Goal: Navigation & Orientation: Find specific page/section

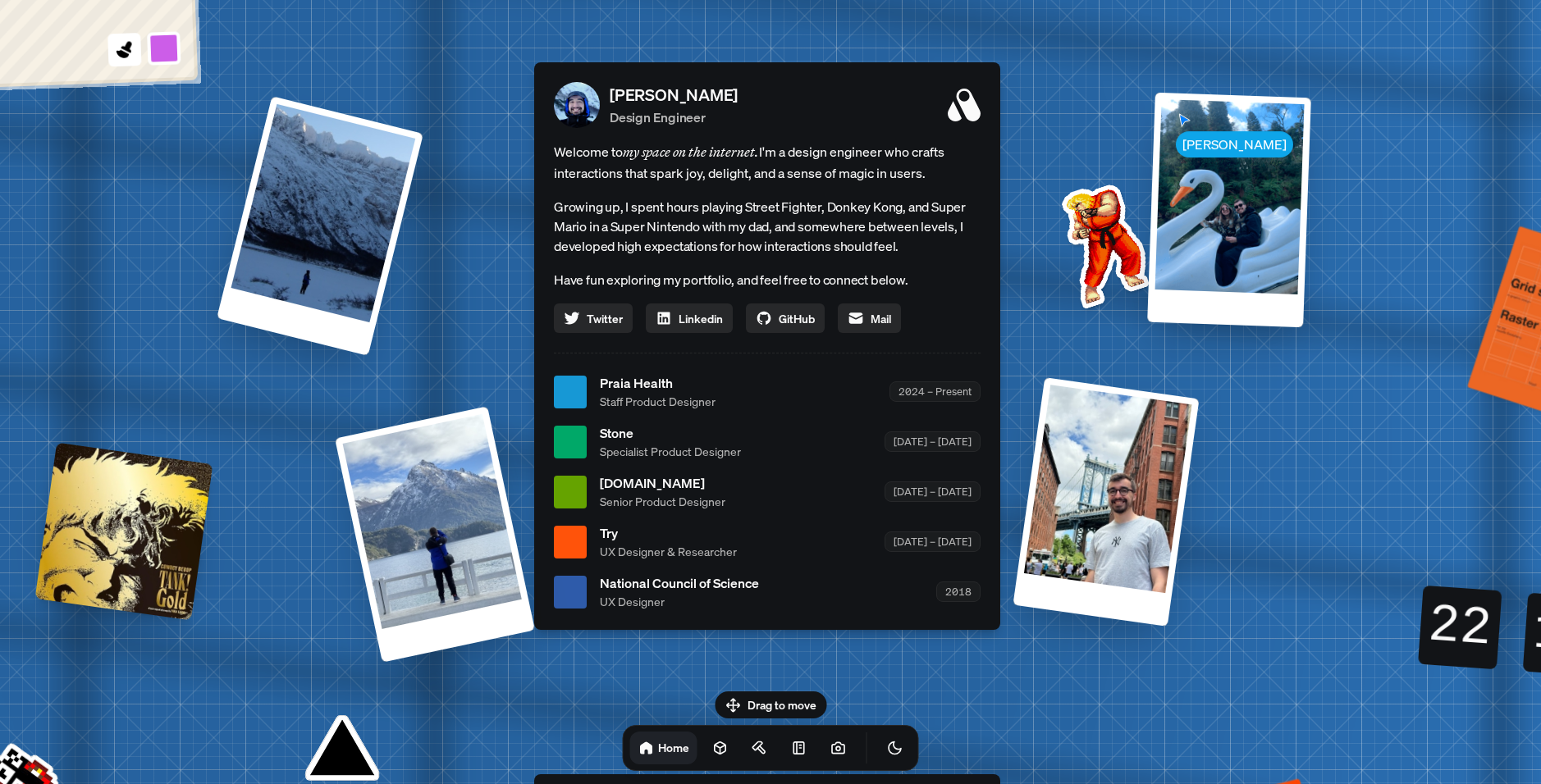
click at [1114, 132] on div "[PERSON_NAME] [PERSON_NAME] Design Engineer Welcome to my space on the internet…" at bounding box center [770, 392] width 2455 height 2148
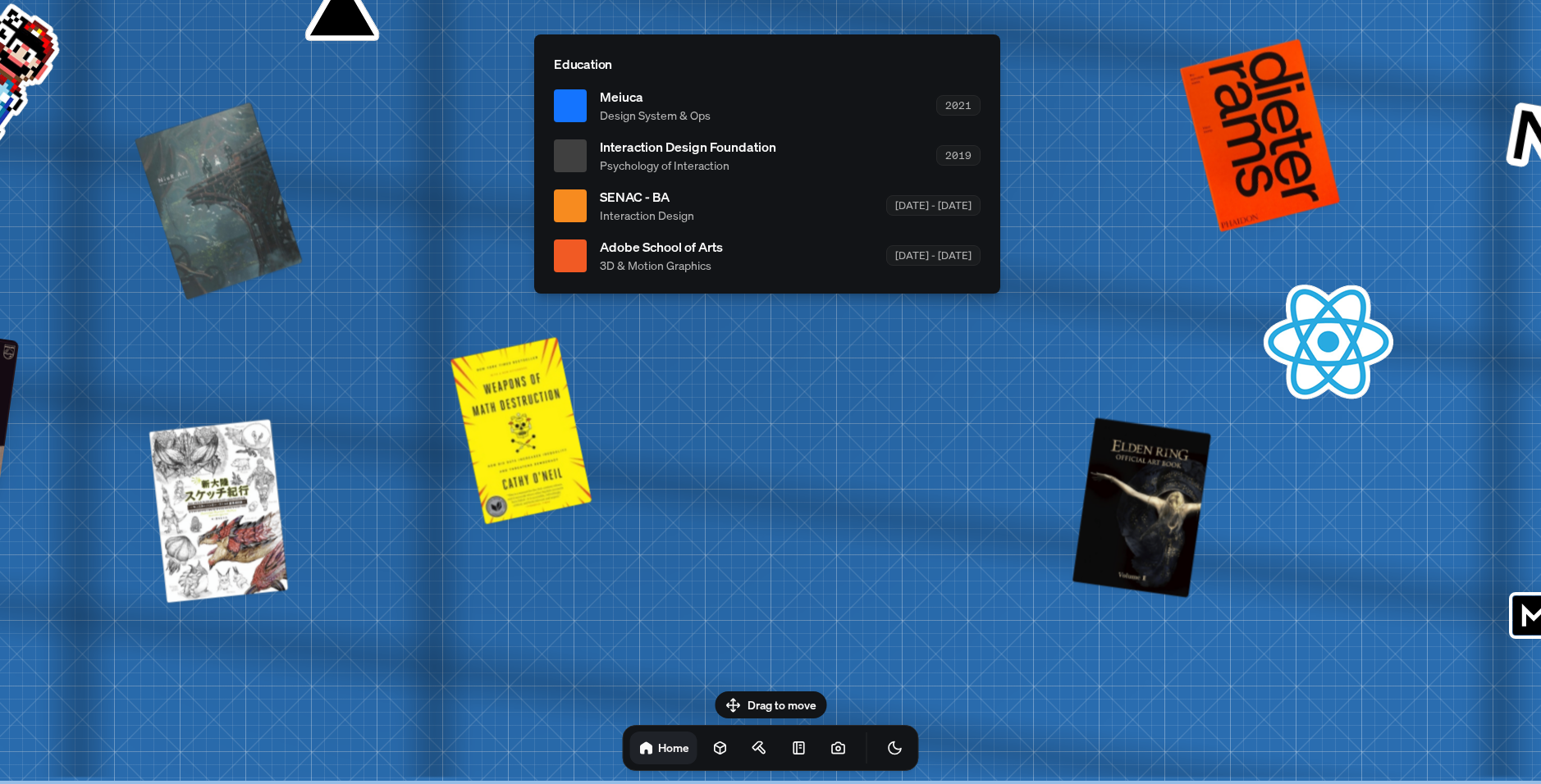
click at [734, 700] on div "Drag to move Home" at bounding box center [770, 731] width 323 height 80
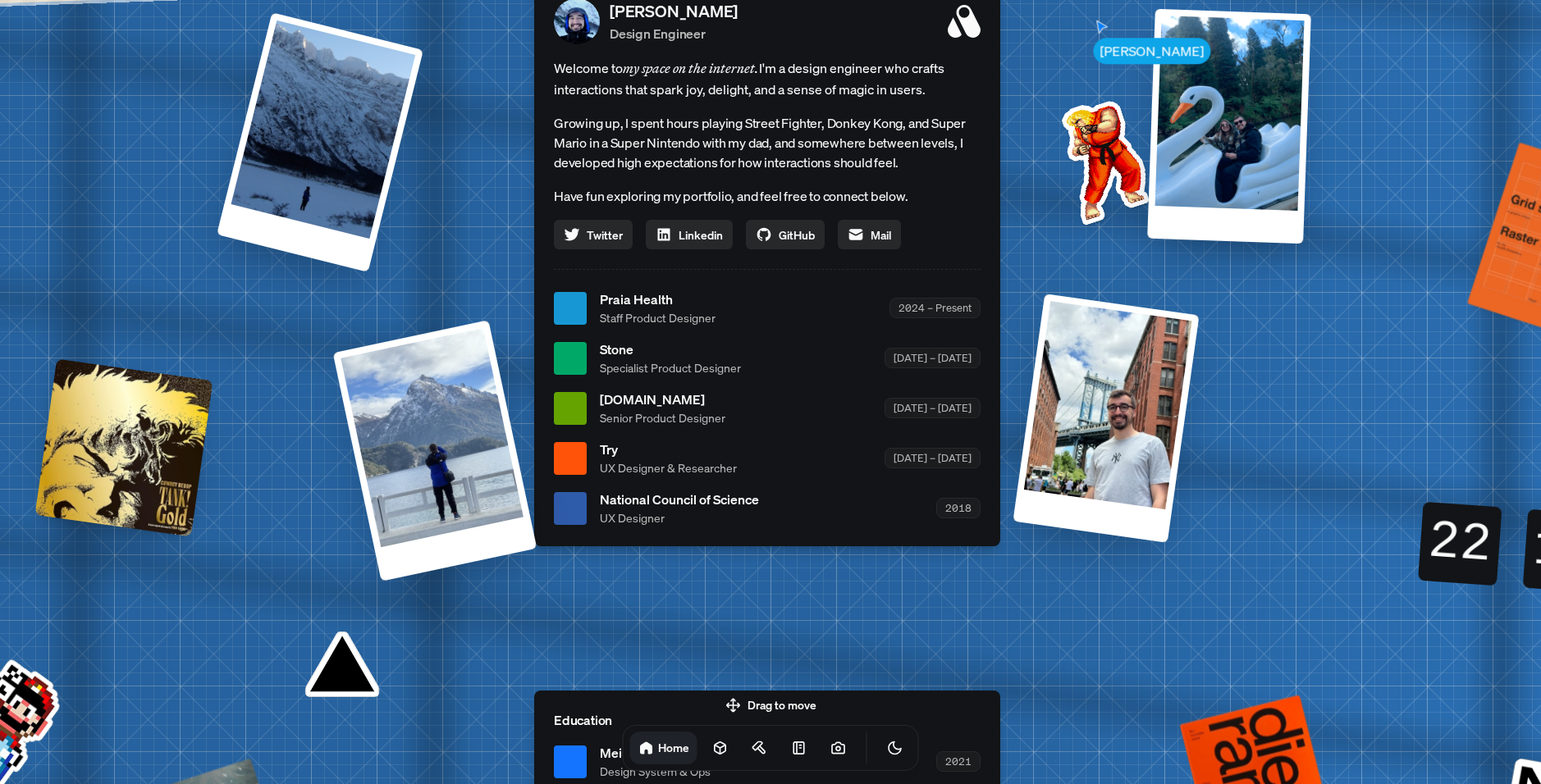
click at [437, 448] on div at bounding box center [435, 451] width 205 height 262
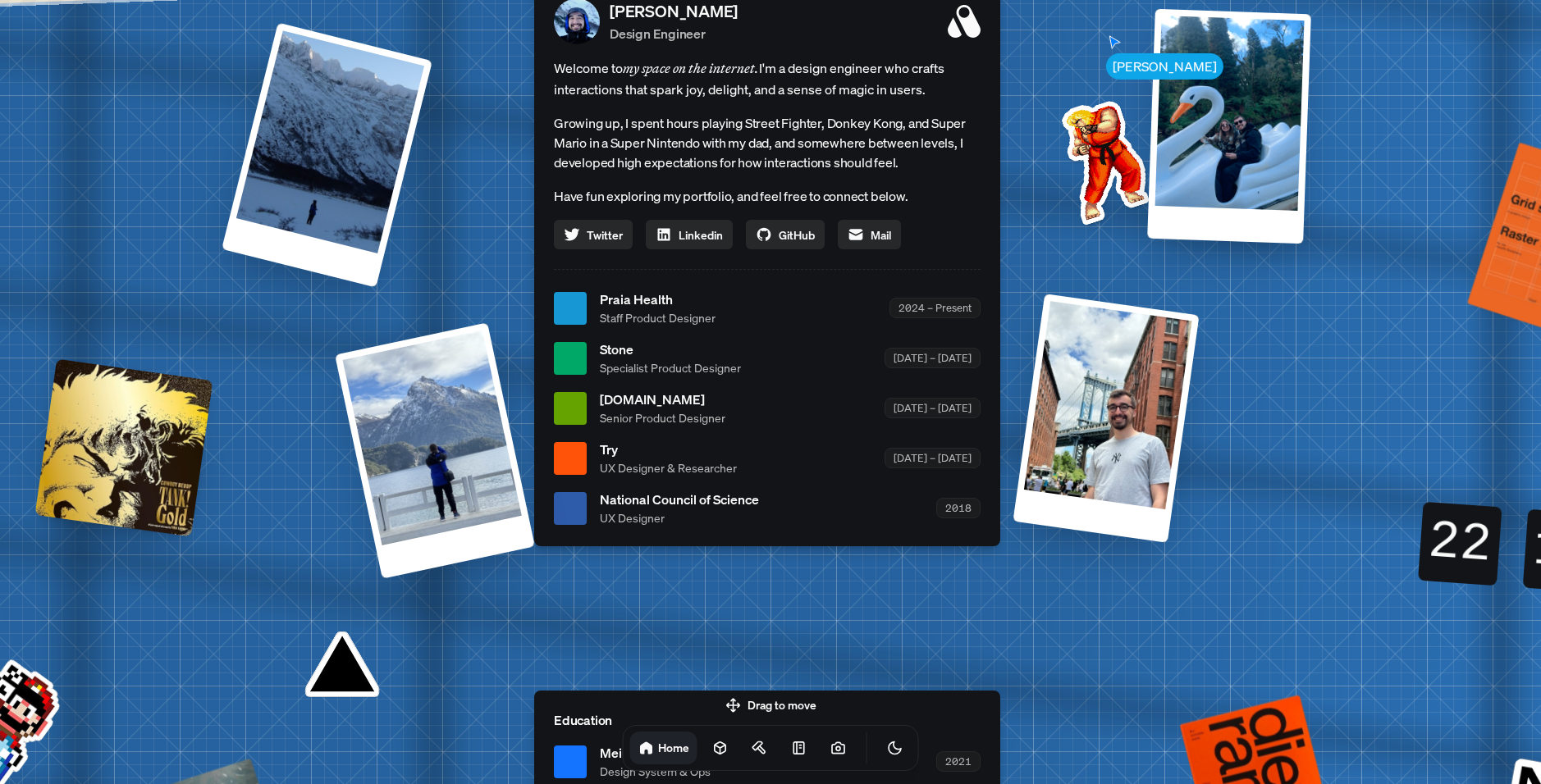
drag, startPoint x: 315, startPoint y: 146, endPoint x: 371, endPoint y: 209, distance: 84.3
click at [371, 209] on div at bounding box center [327, 155] width 211 height 265
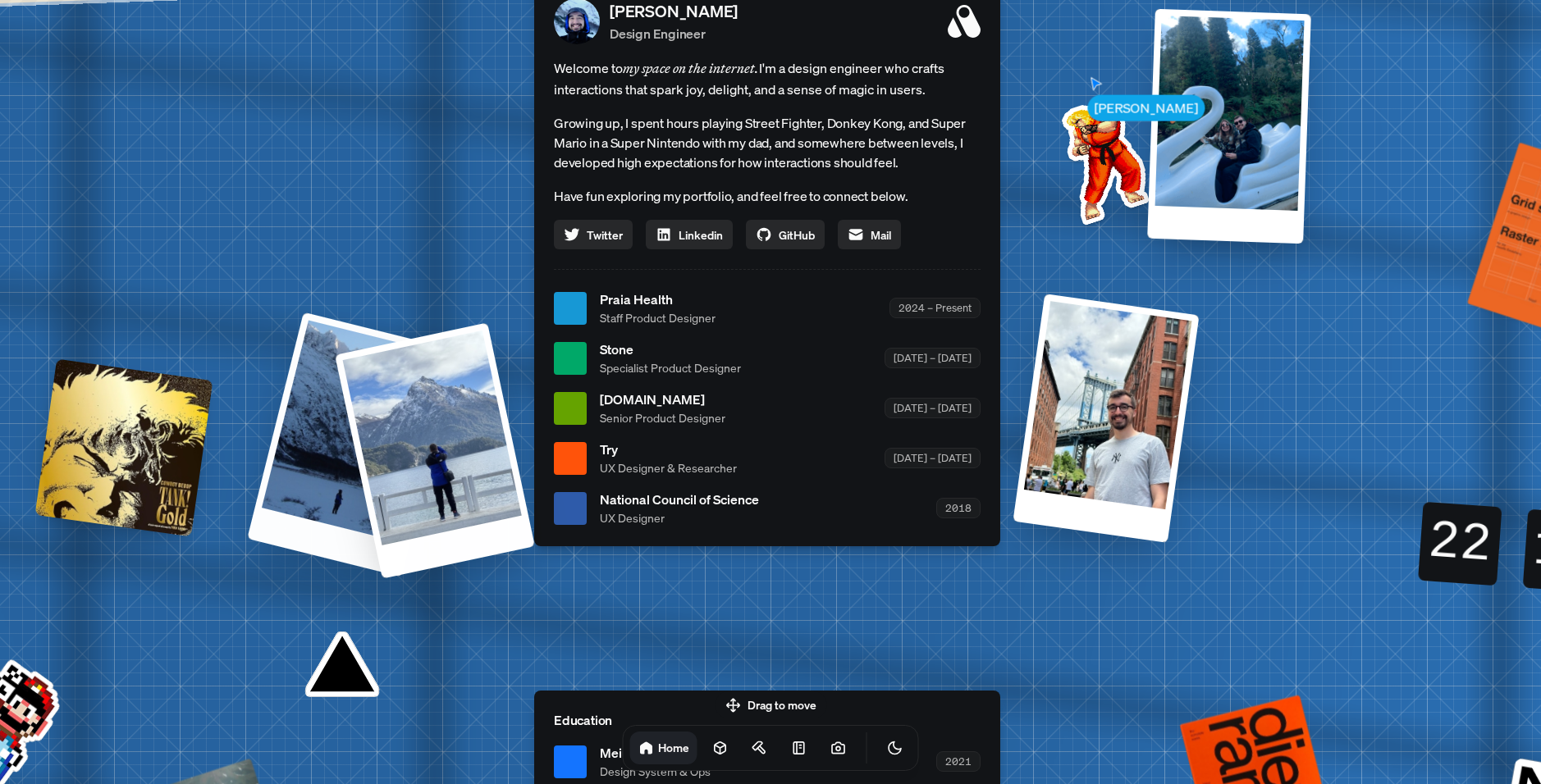
drag, startPoint x: 359, startPoint y: 221, endPoint x: 456, endPoint y: 452, distance: 250.5
click at [456, 452] on div "[PERSON_NAME] [PERSON_NAME] Design Engineer Welcome to my space on the internet…" at bounding box center [770, 308] width 2455 height 2148
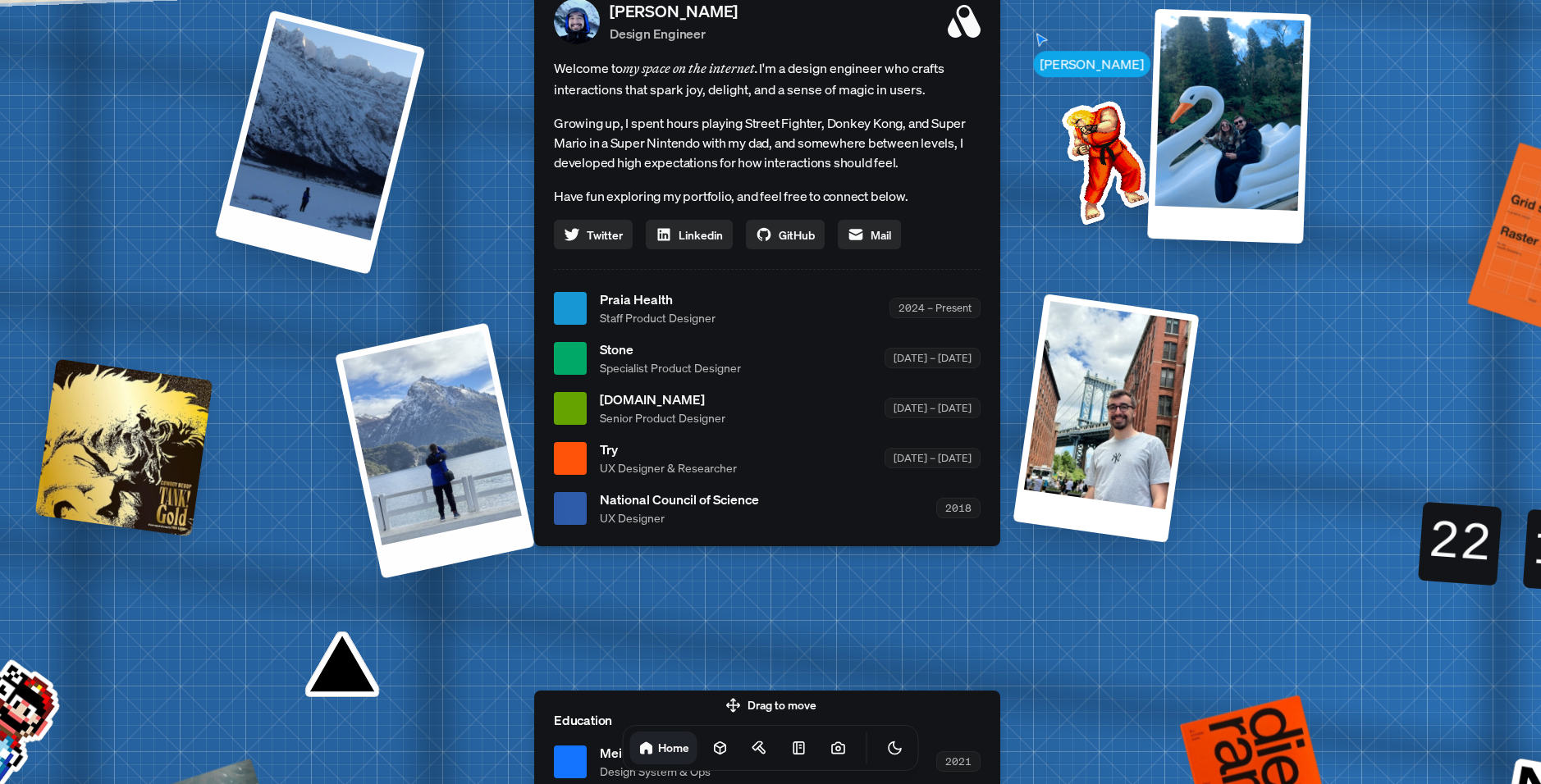
drag, startPoint x: 313, startPoint y: 166, endPoint x: 757, endPoint y: 364, distance: 486.1
click at [426, 275] on div at bounding box center [320, 142] width 211 height 265
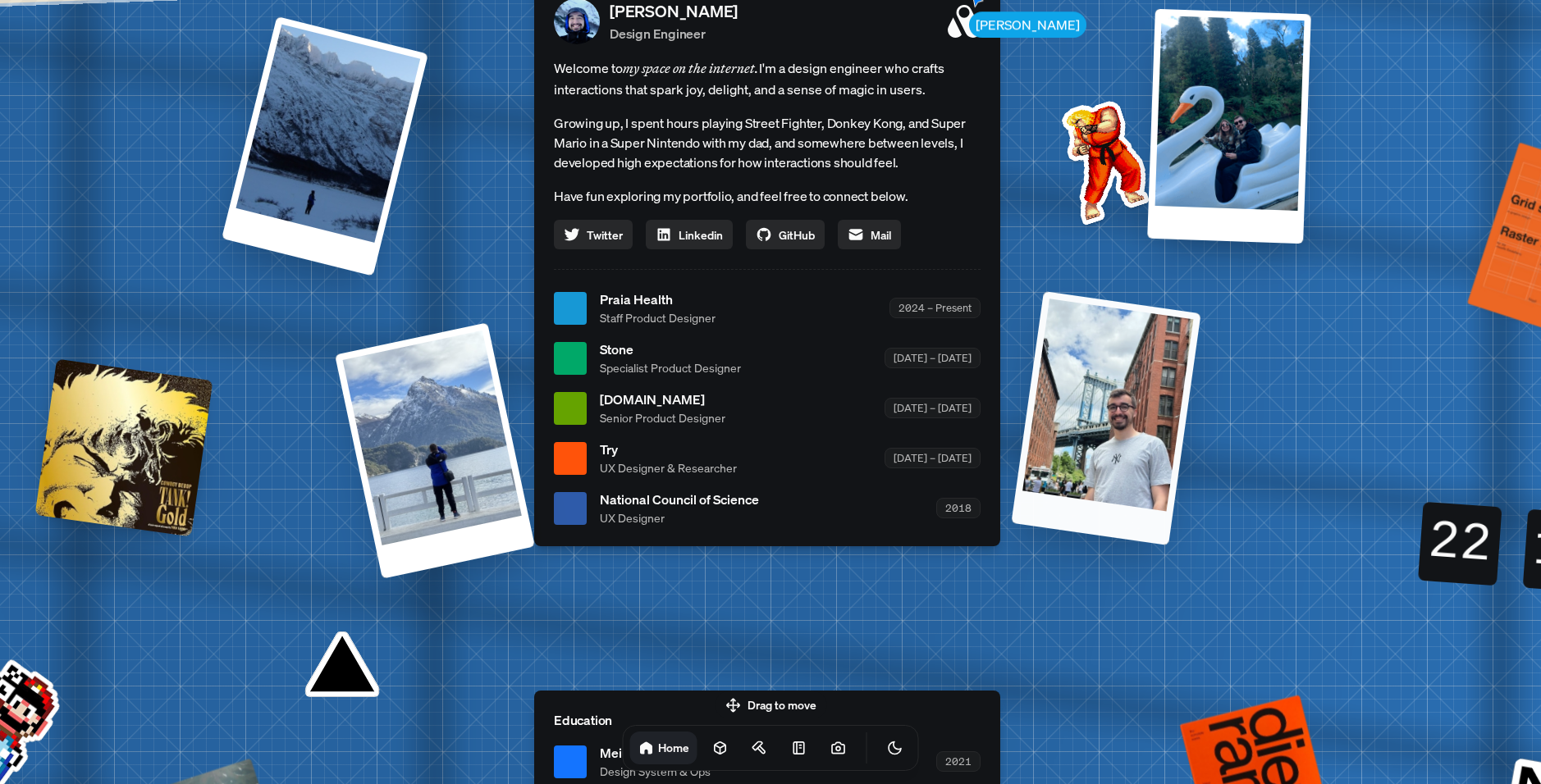
drag, startPoint x: 1143, startPoint y: 371, endPoint x: 749, endPoint y: 283, distance: 403.7
click at [1011, 297] on div at bounding box center [1106, 419] width 190 height 254
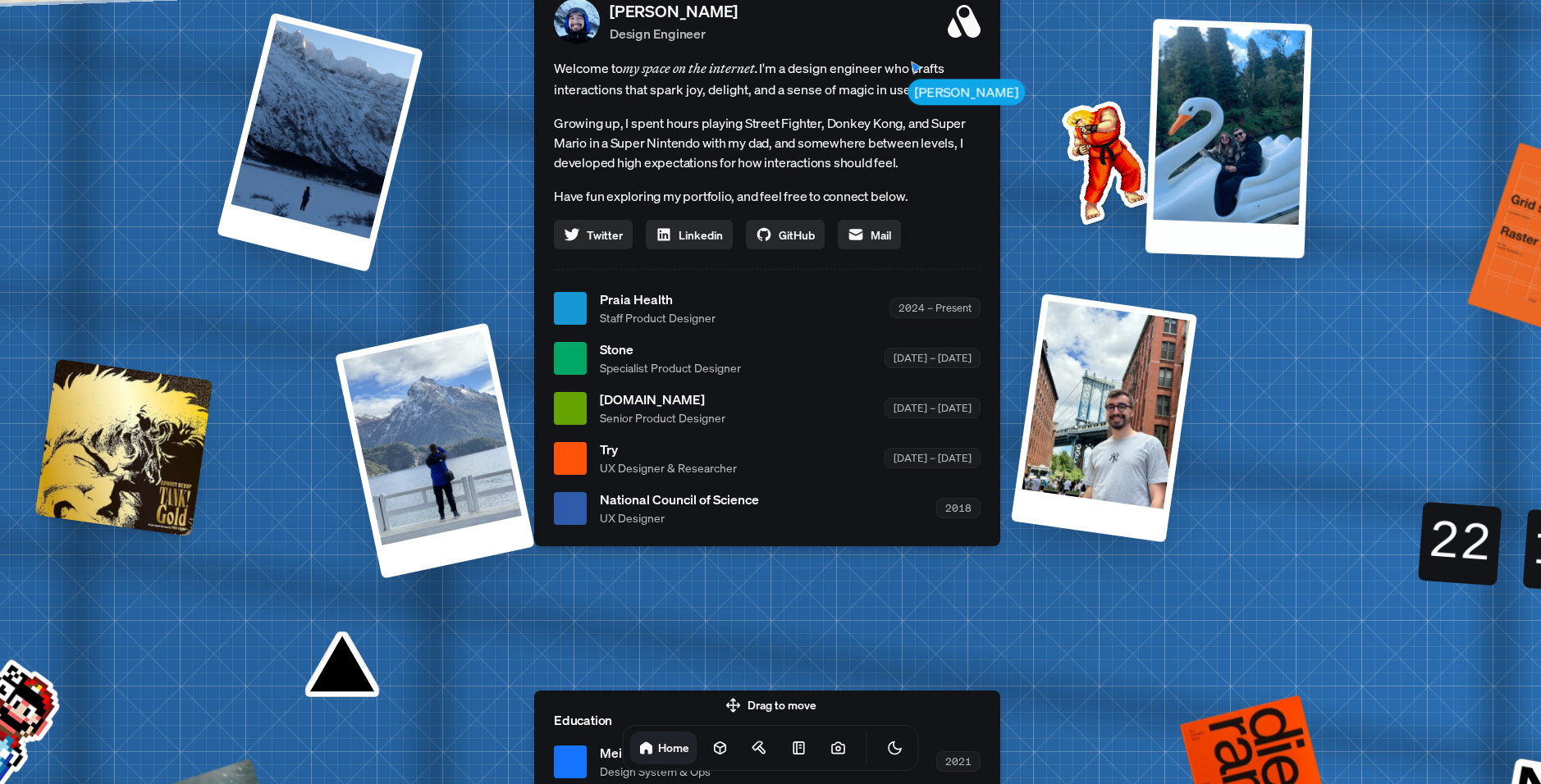
drag, startPoint x: 1229, startPoint y: 142, endPoint x: 1139, endPoint y: 446, distance: 317.0
click at [1139, 445] on div "[PERSON_NAME] [PERSON_NAME] Design Engineer Welcome to my space on the internet…" at bounding box center [770, 308] width 2455 height 2148
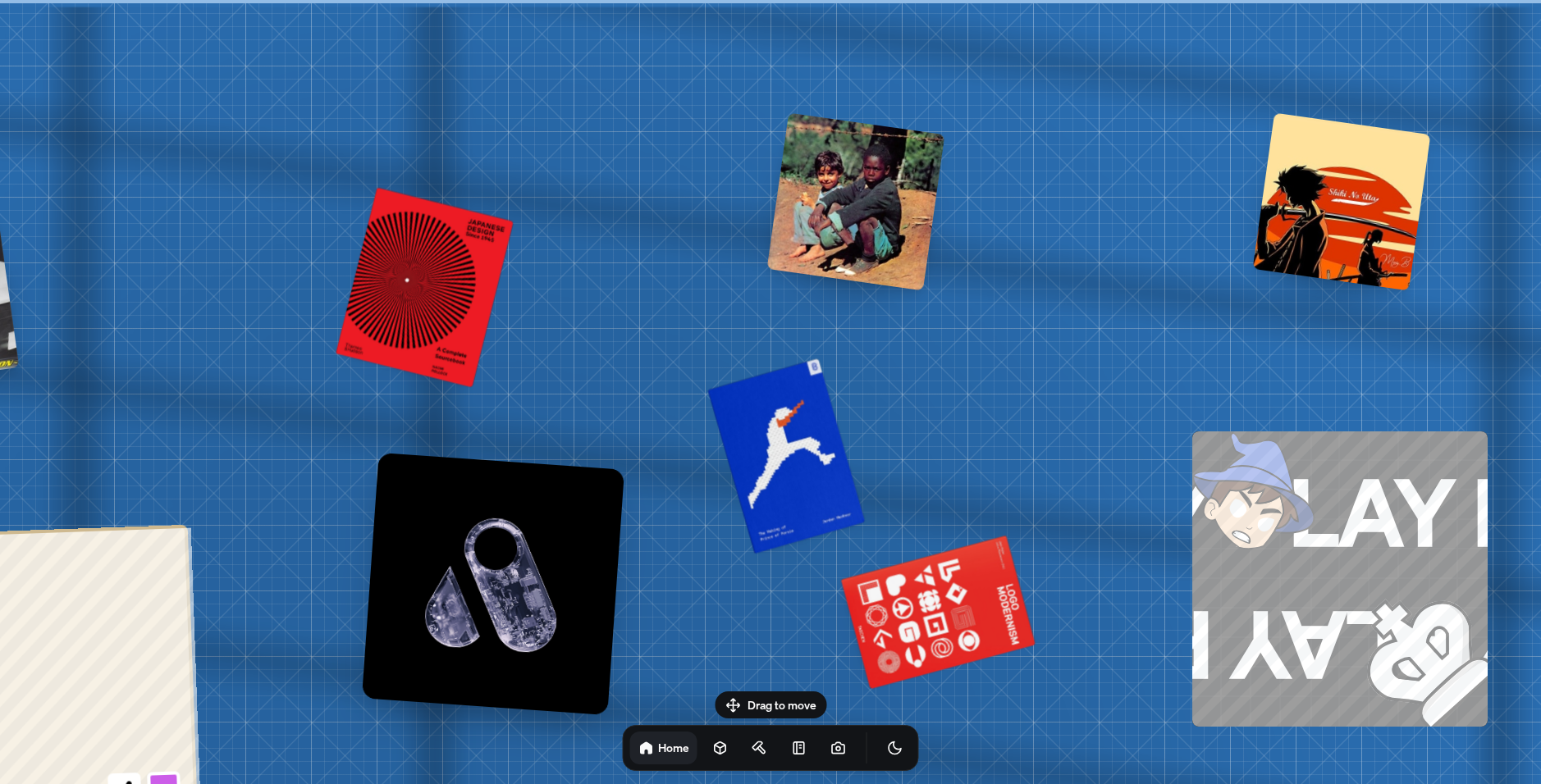
drag, startPoint x: 823, startPoint y: 442, endPoint x: 949, endPoint y: 284, distance: 202.1
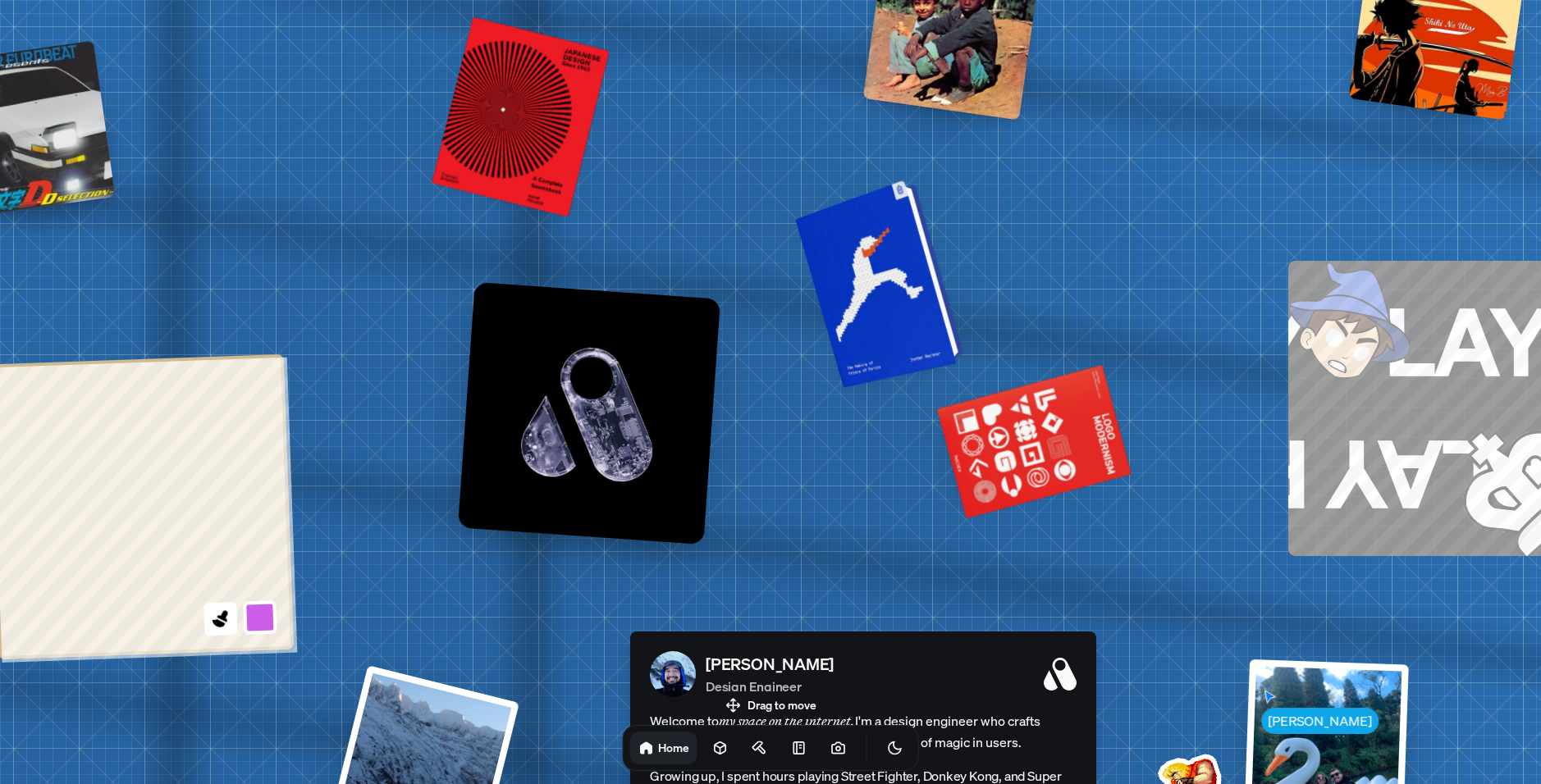
click at [934, 302] on div at bounding box center [889, 281] width 151 height 193
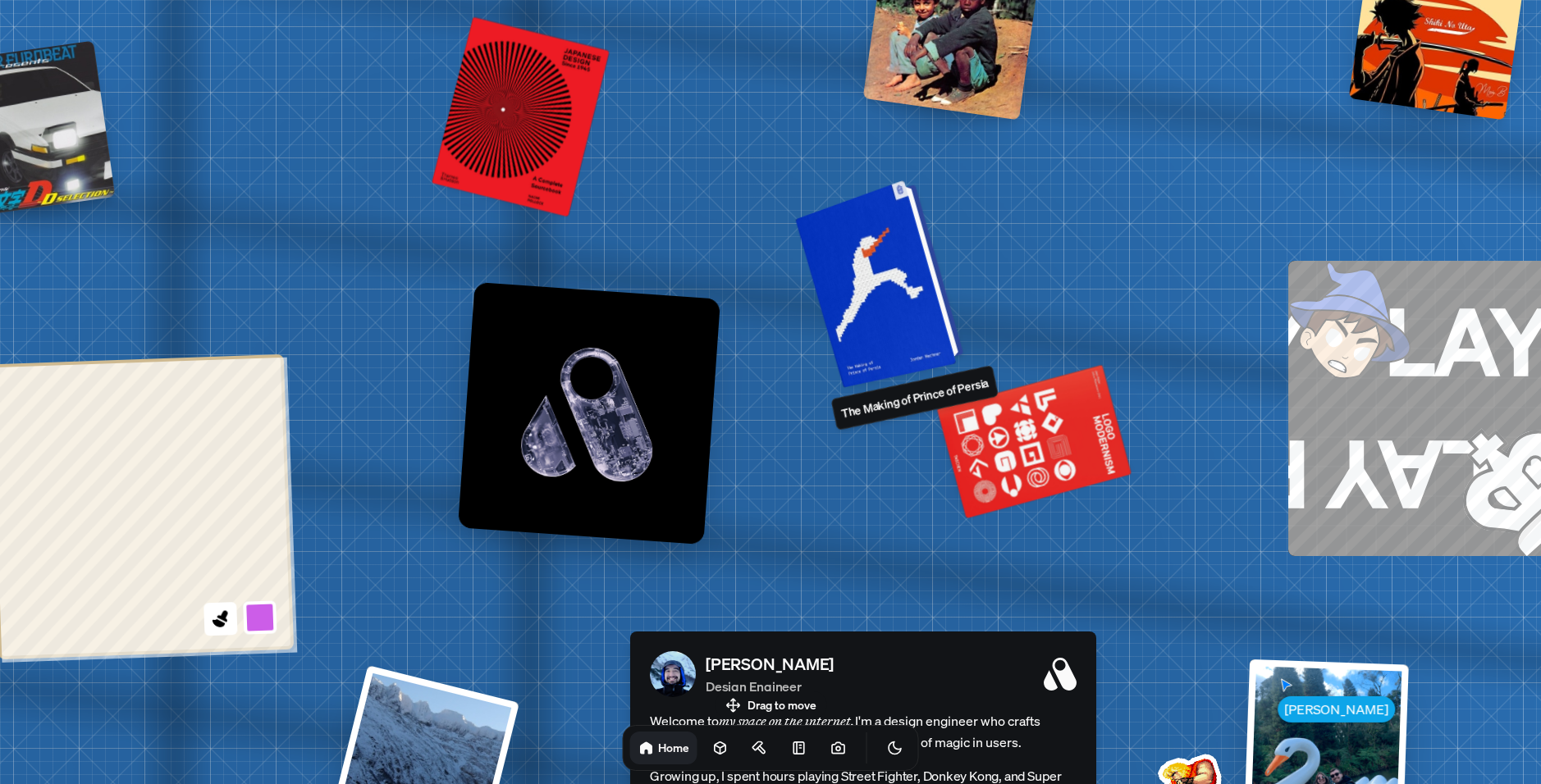
click at [922, 311] on div at bounding box center [889, 281] width 151 height 193
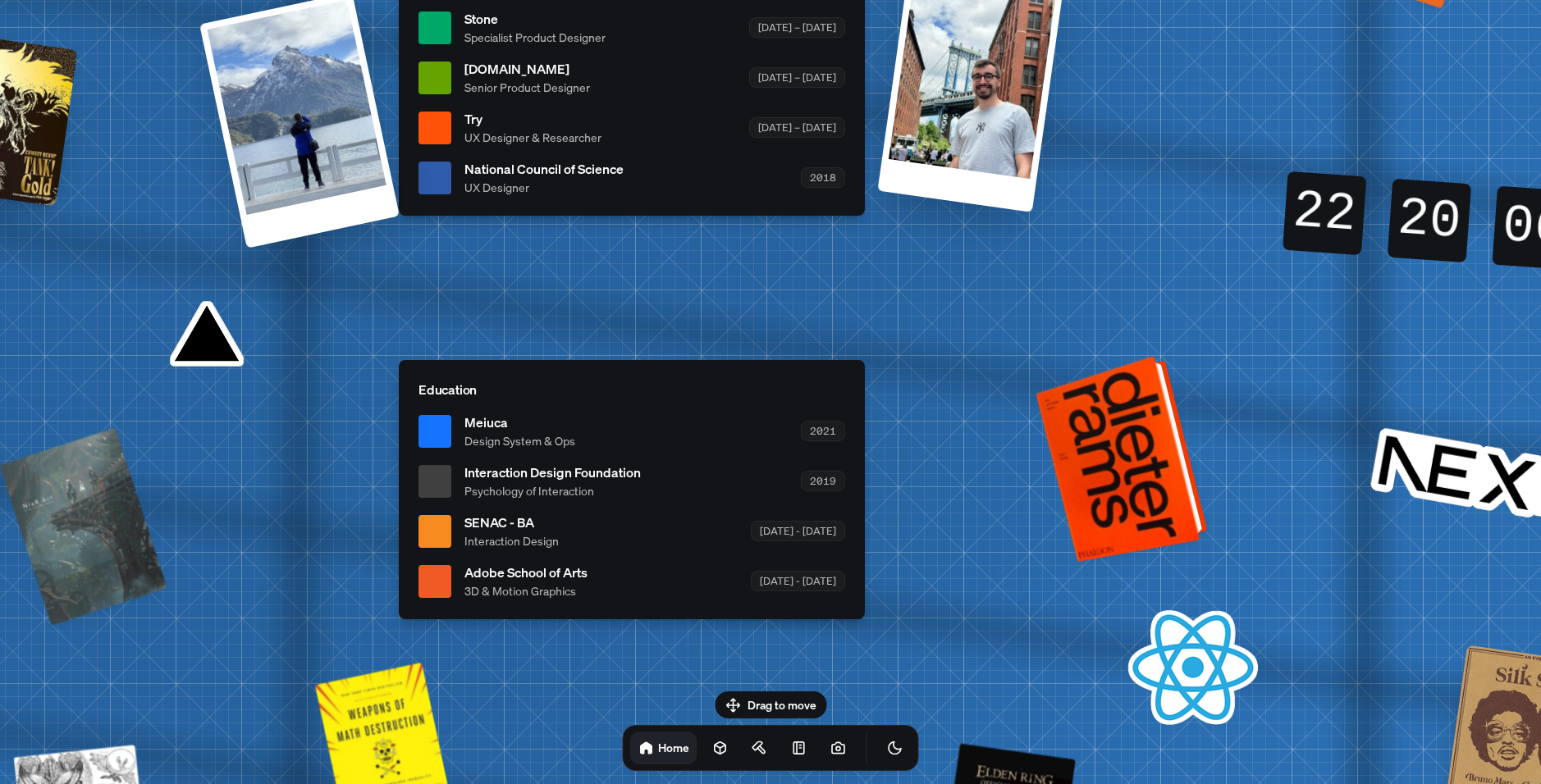
drag, startPoint x: 1299, startPoint y: 449, endPoint x: 889, endPoint y: 534, distance: 418.7
click at [1046, 534] on div at bounding box center [1125, 458] width 159 height 199
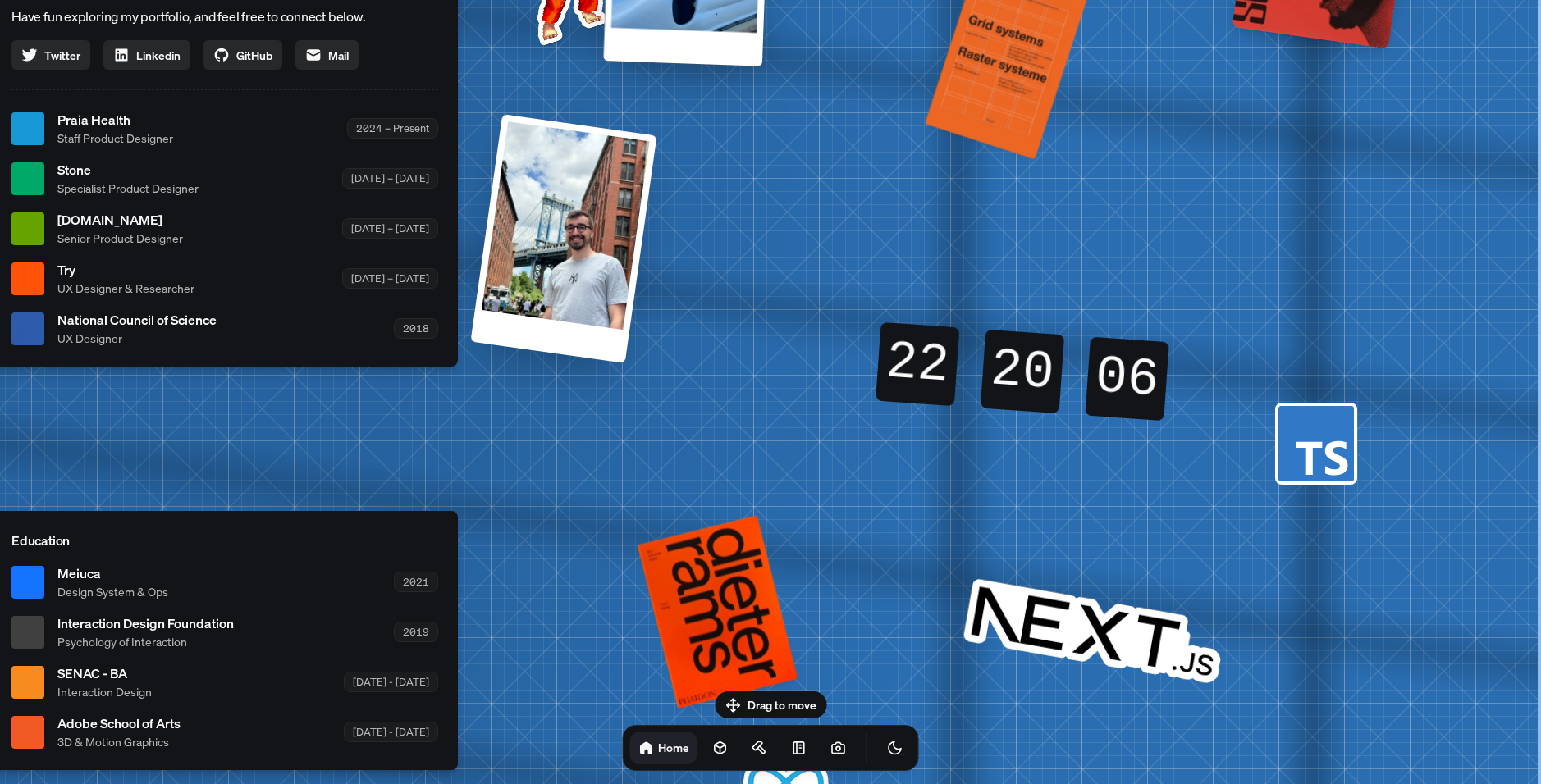
drag, startPoint x: 1244, startPoint y: 377, endPoint x: 659, endPoint y: 506, distance: 599.1
click at [633, 523] on div "[PERSON_NAME] [PERSON_NAME] Design Engineer Welcome to my space on the internet…" at bounding box center [228, 128] width 2455 height 2148
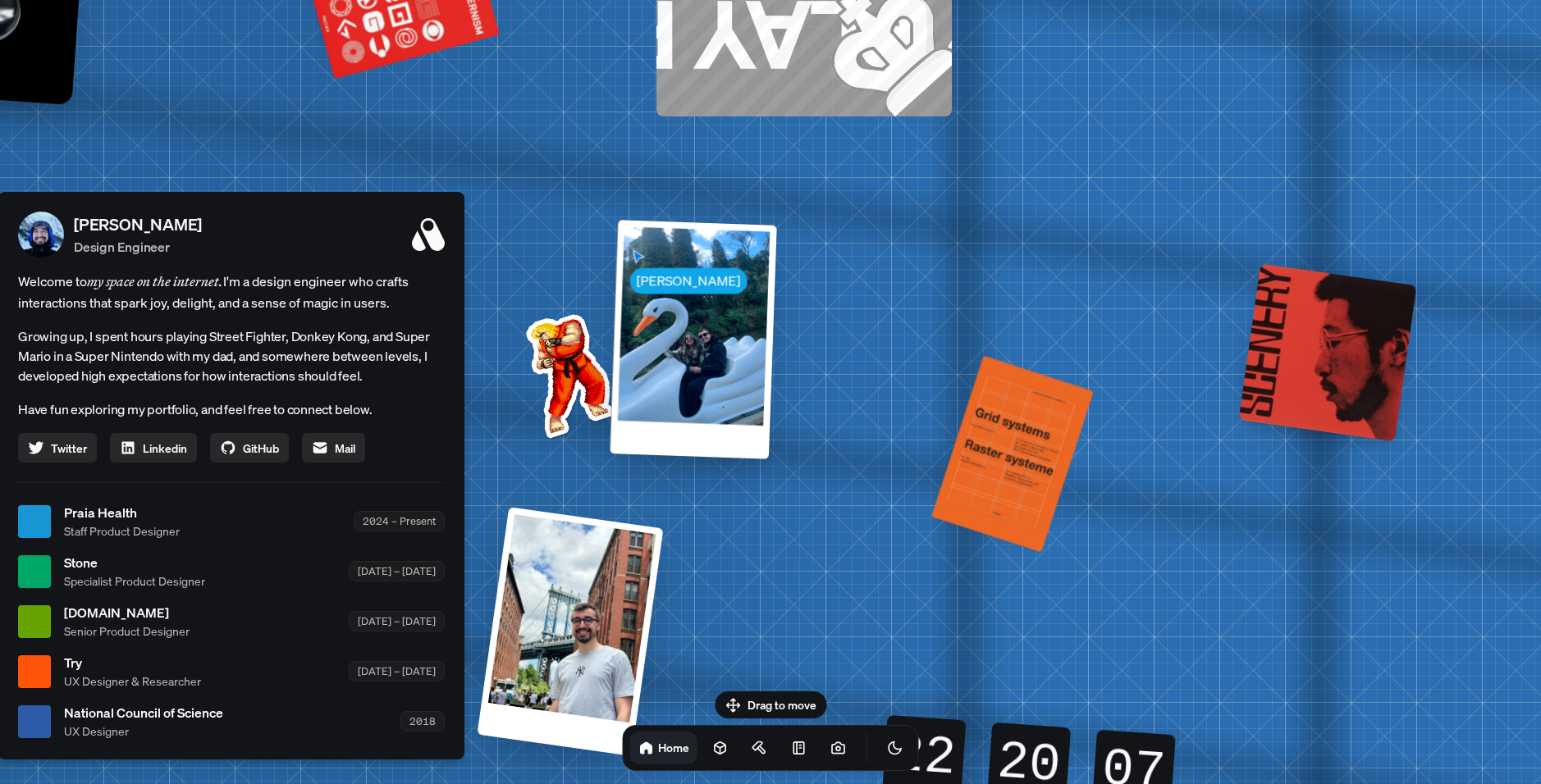
drag, startPoint x: 1135, startPoint y: 238, endPoint x: 1139, endPoint y: 333, distance: 95.1
click at [1140, 609] on div "[PERSON_NAME] [PERSON_NAME] Design Engineer Welcome to my space on the internet…" at bounding box center [234, 521] width 2455 height 2148
drag, startPoint x: 1144, startPoint y: 311, endPoint x: 1125, endPoint y: 572, distance: 261.7
click at [1125, 572] on div "[PERSON_NAME] [PERSON_NAME] Design Engineer Welcome to my space on the internet…" at bounding box center [234, 521] width 2455 height 2148
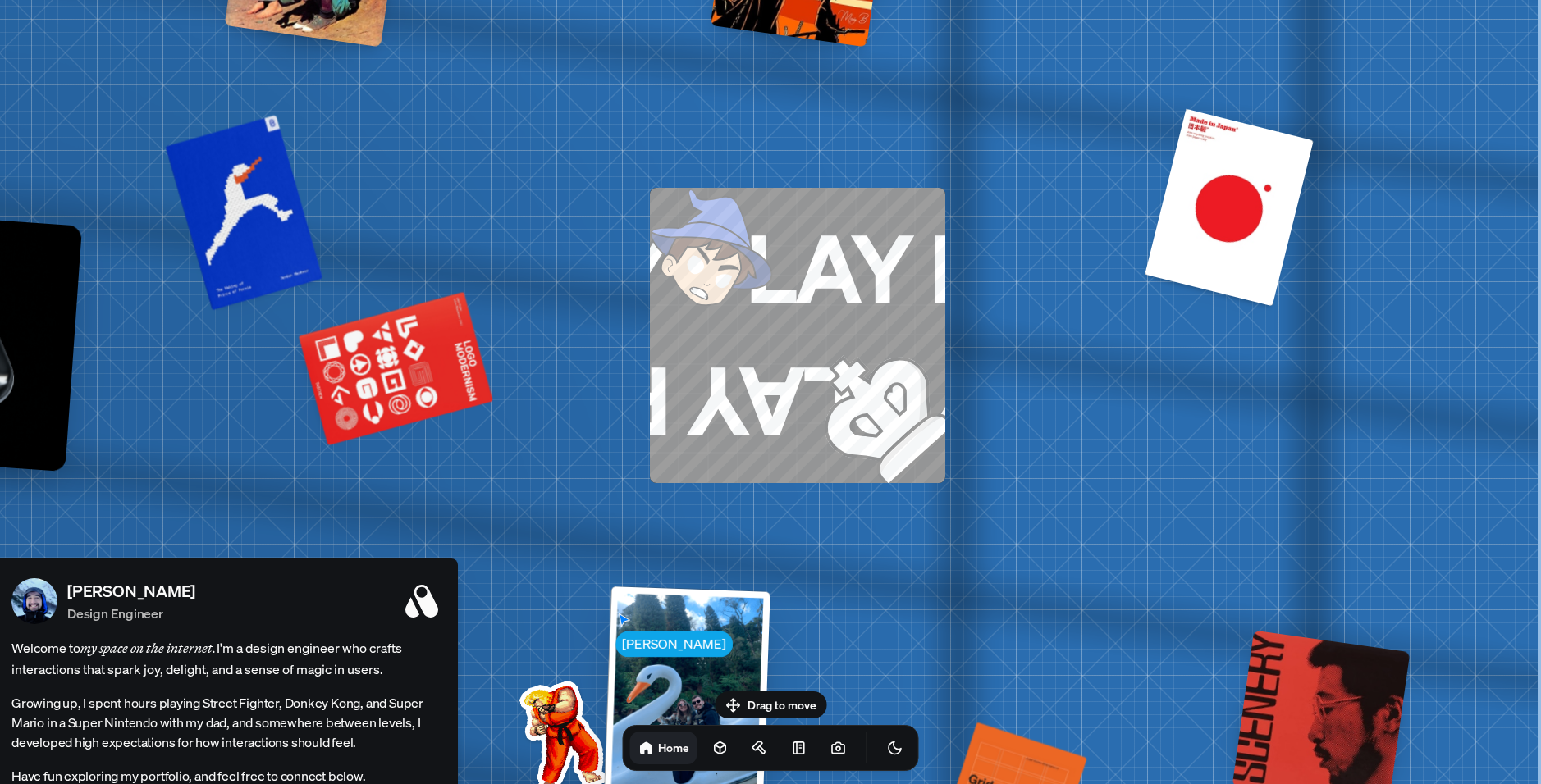
drag, startPoint x: 1112, startPoint y: 323, endPoint x: 1022, endPoint y: 438, distance: 146.0
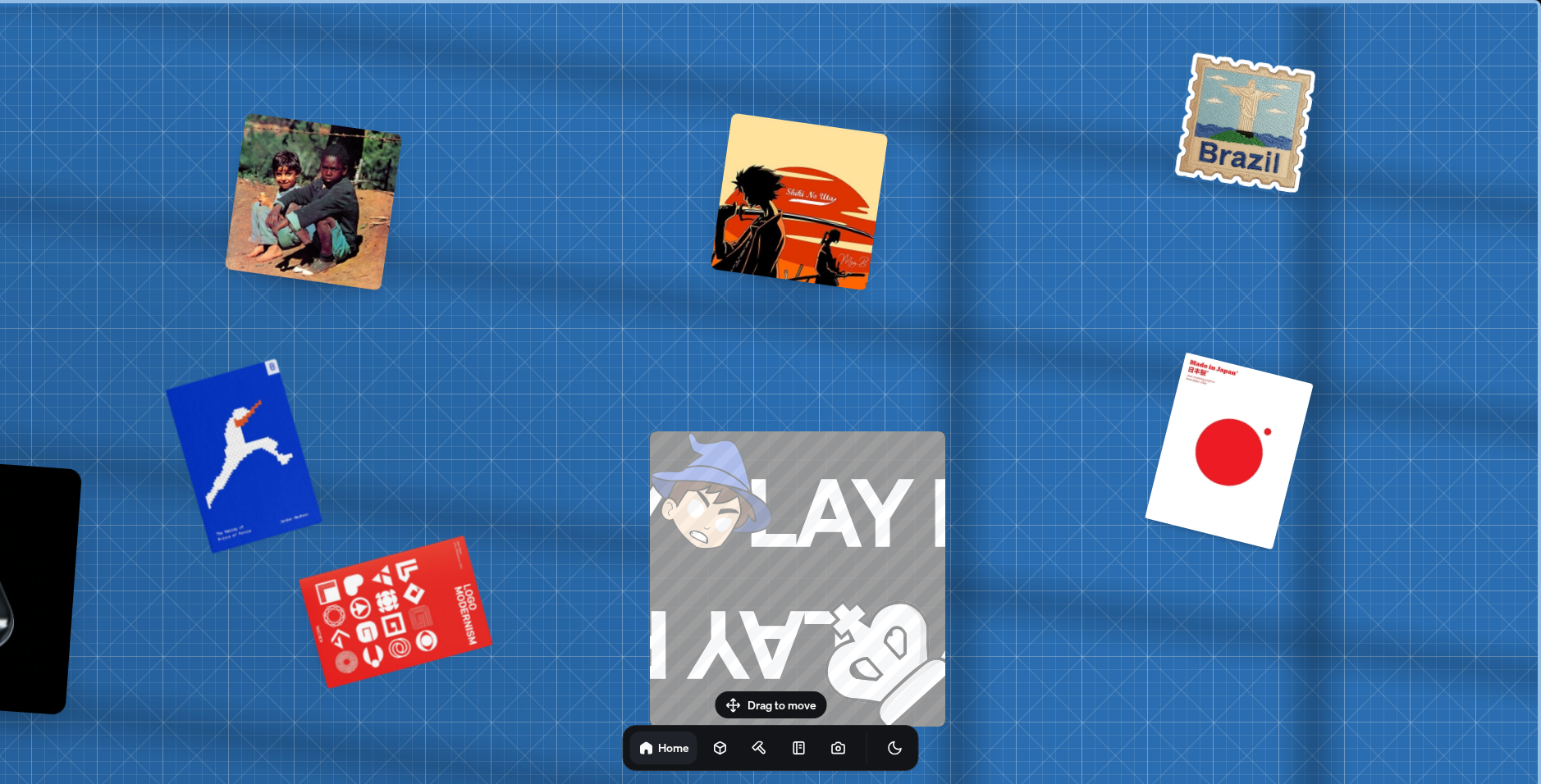
drag, startPoint x: 1000, startPoint y: 297, endPoint x: 1025, endPoint y: 301, distance: 25.3
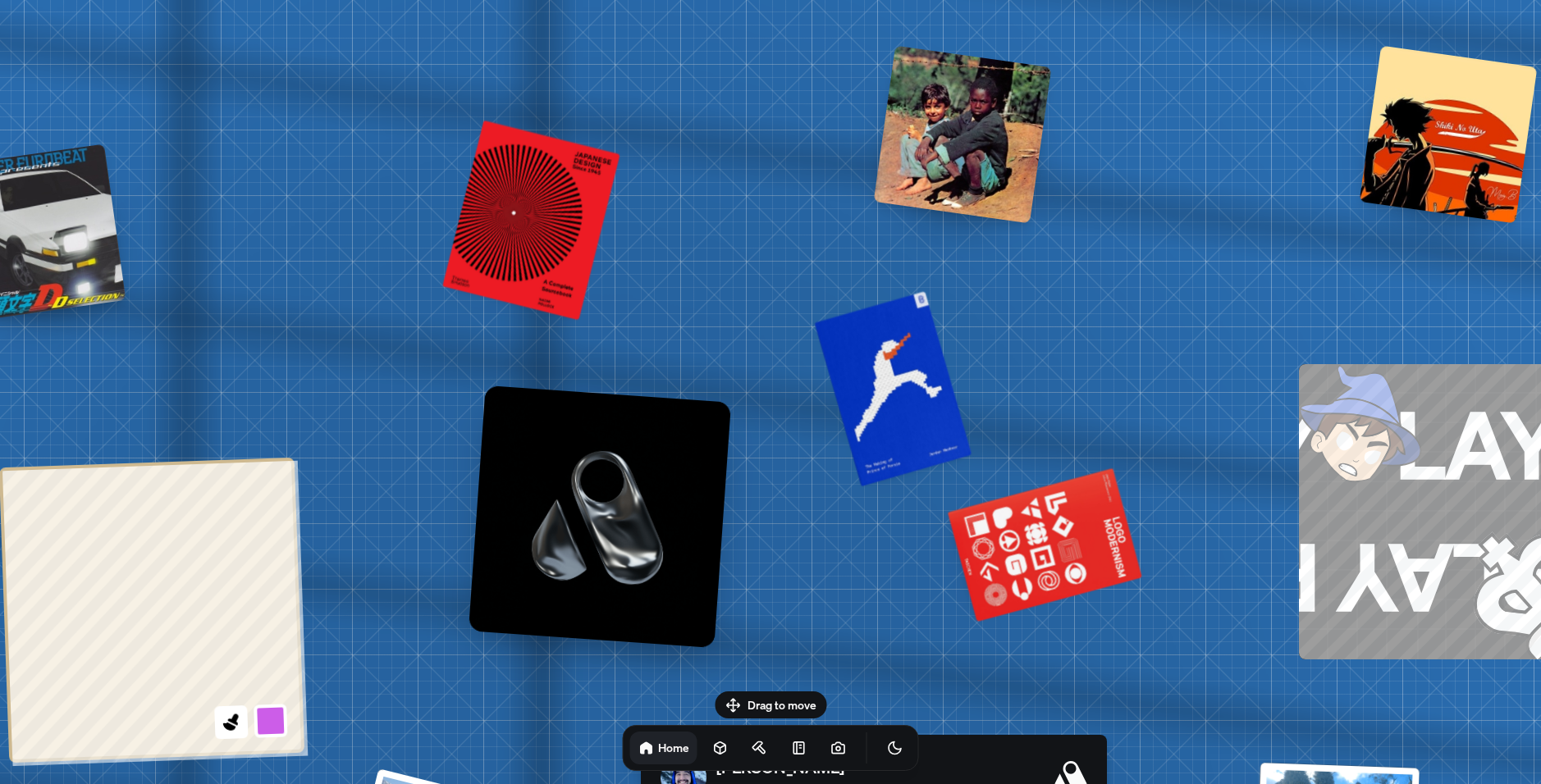
drag, startPoint x: 713, startPoint y: 344, endPoint x: 1401, endPoint y: 300, distance: 689.4
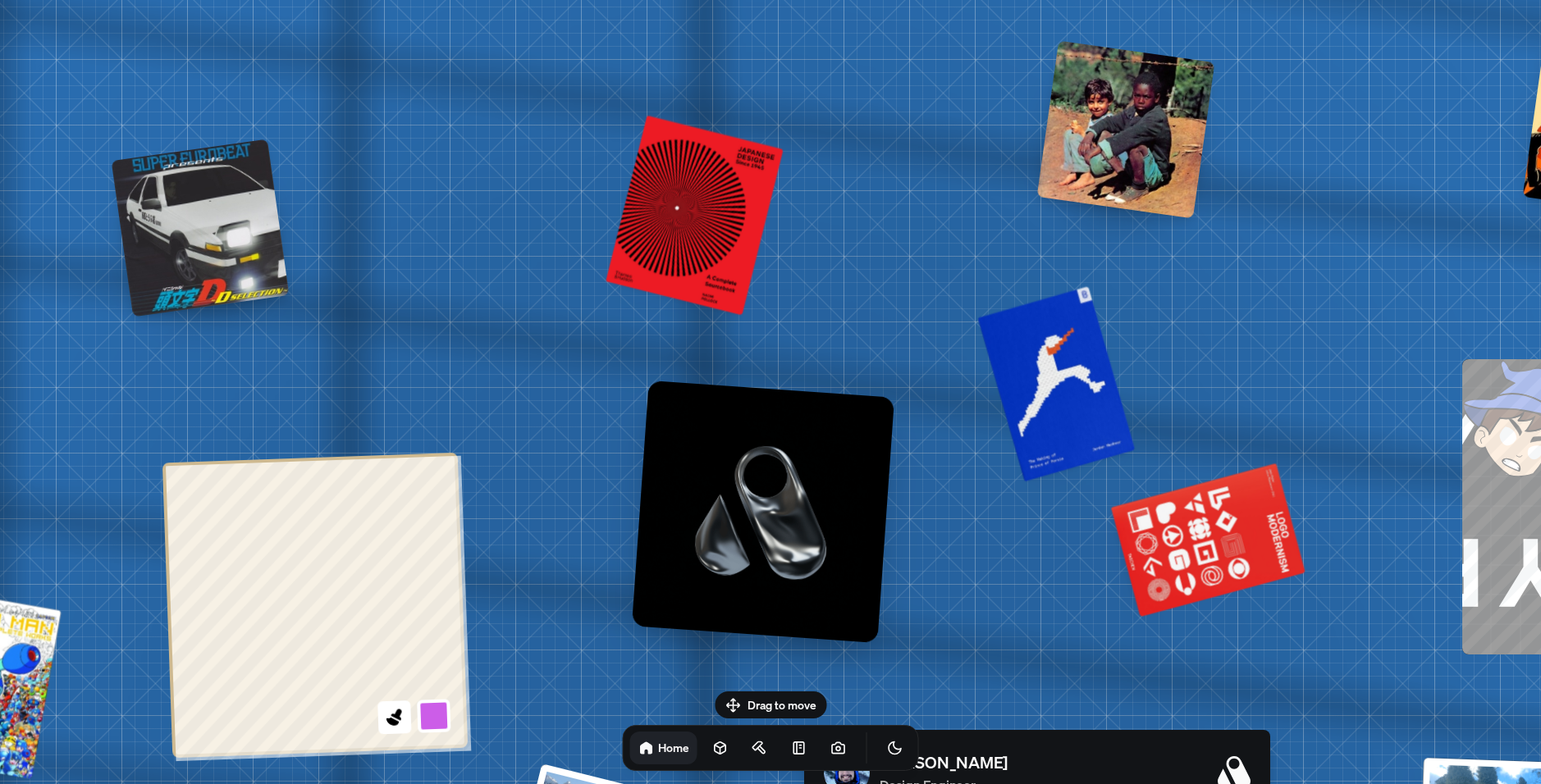
drag, startPoint x: 642, startPoint y: 315, endPoint x: 992, endPoint y: 344, distance: 351.2
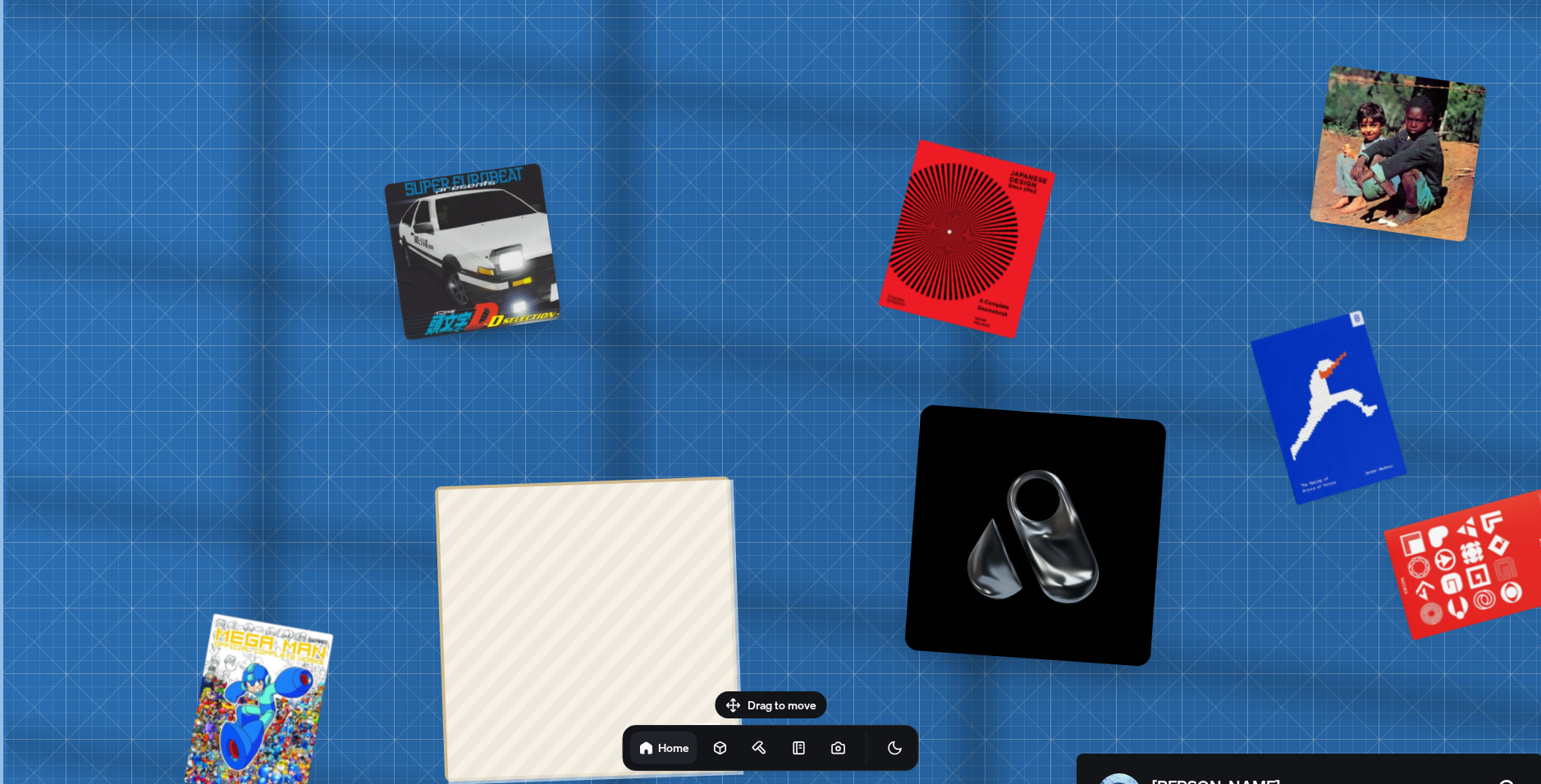
drag, startPoint x: 748, startPoint y: 332, endPoint x: 1087, endPoint y: 353, distance: 339.6
